Goal: Task Accomplishment & Management: Manage account settings

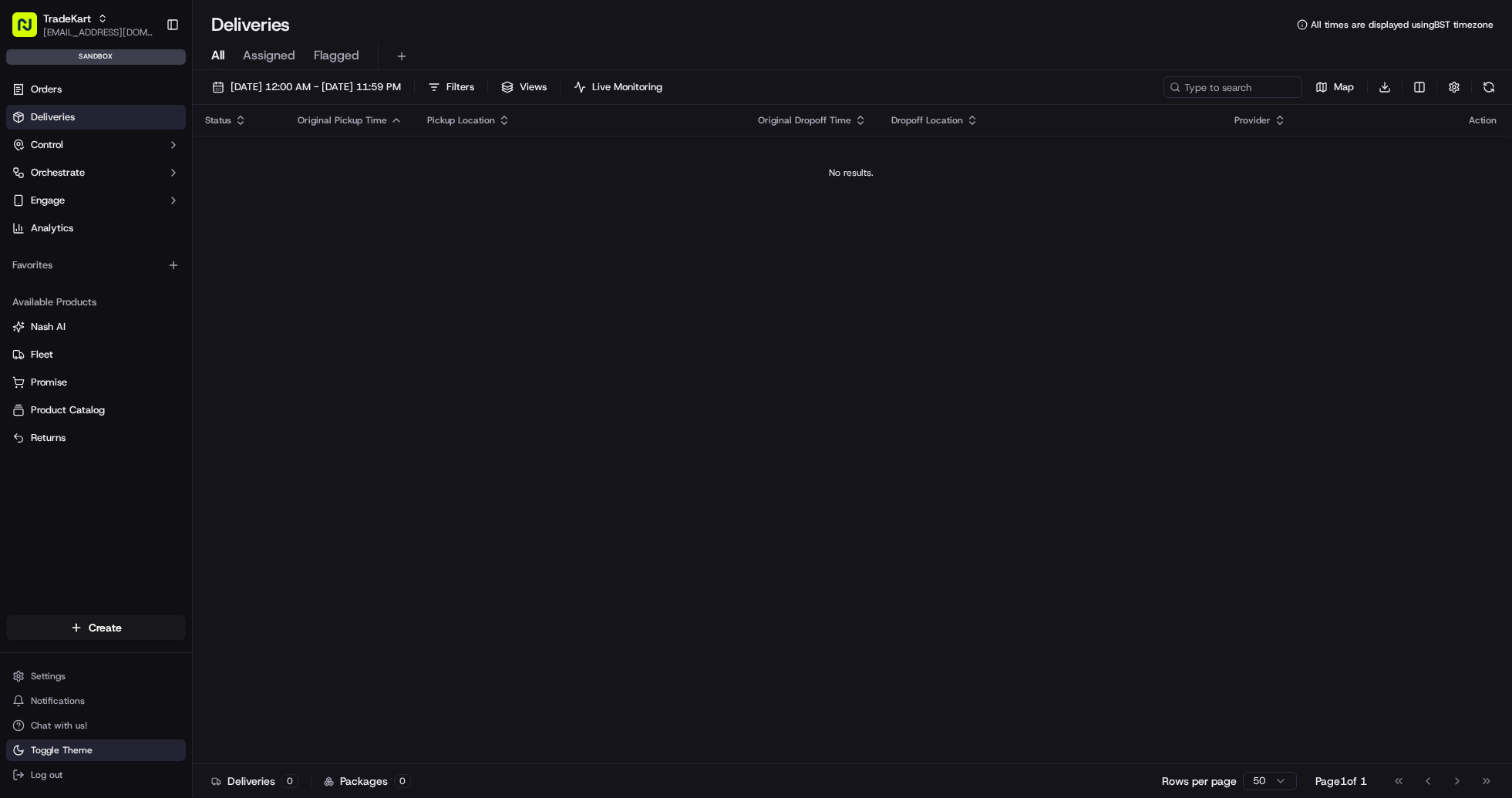
click at [88, 747] on span "Toggle Theme" at bounding box center [62, 750] width 62 height 13
click at [8, 751] on button "Toggle Theme" at bounding box center [96, 750] width 179 height 21
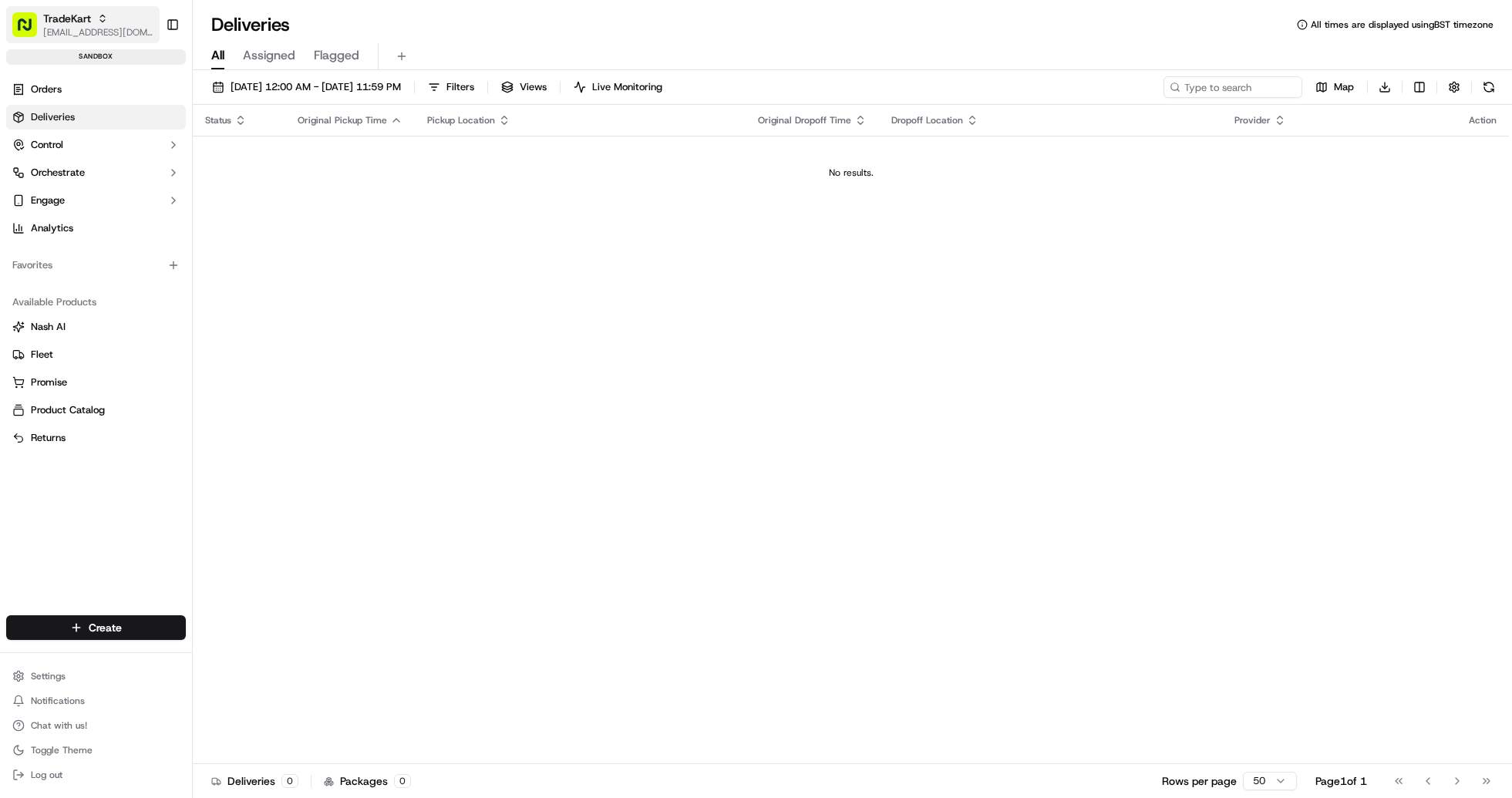
click at [15, 27] on rect "button" at bounding box center [25, 25] width 25 height 25
click at [92, 777] on button "Log out" at bounding box center [96, 774] width 179 height 21
